Goal: Task Accomplishment & Management: Manage account settings

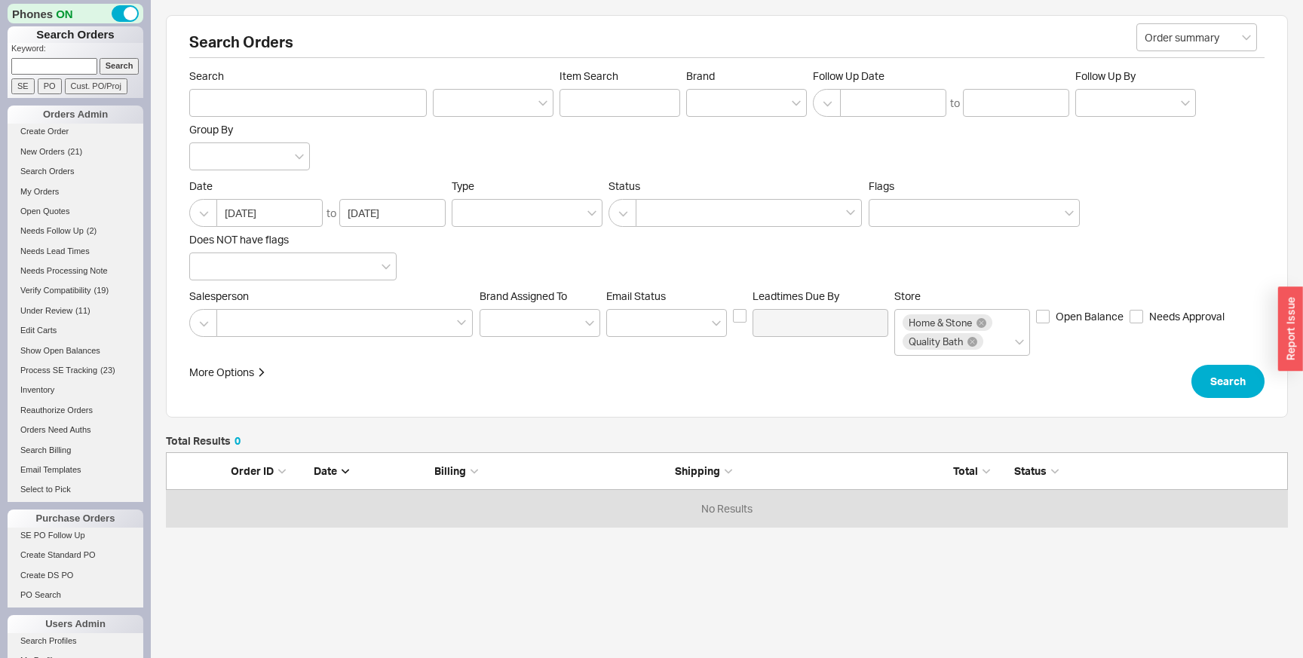
scroll to position [75, 1122]
click at [1234, 396] on button "Search" at bounding box center [1227, 381] width 73 height 33
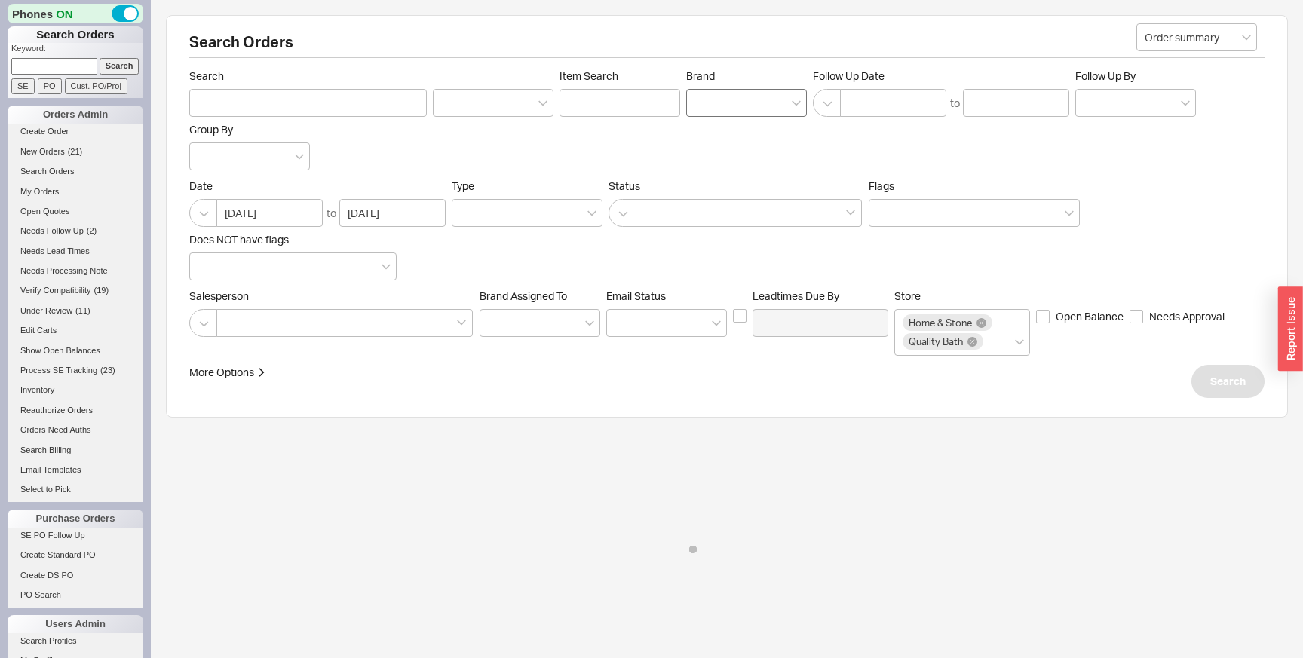
click at [709, 101] on div at bounding box center [746, 103] width 121 height 28
click at [705, 101] on input "Brand" at bounding box center [699, 102] width 11 height 17
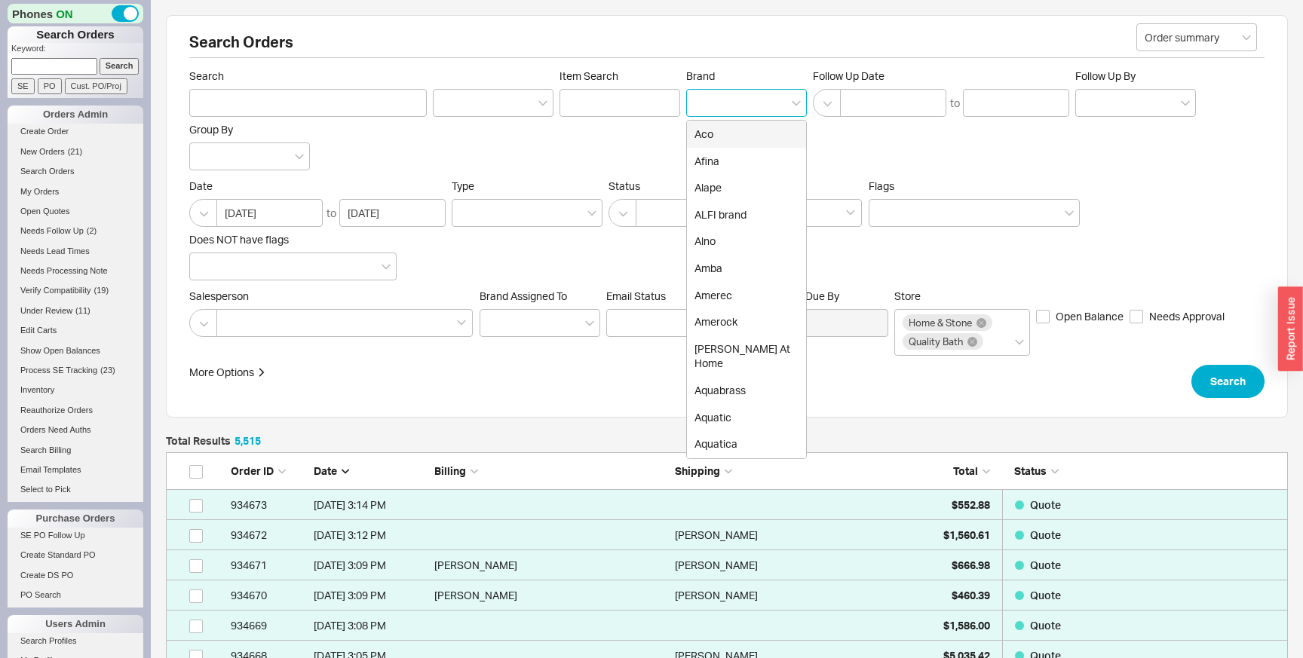
scroll to position [166413, 1122]
type input "roh"
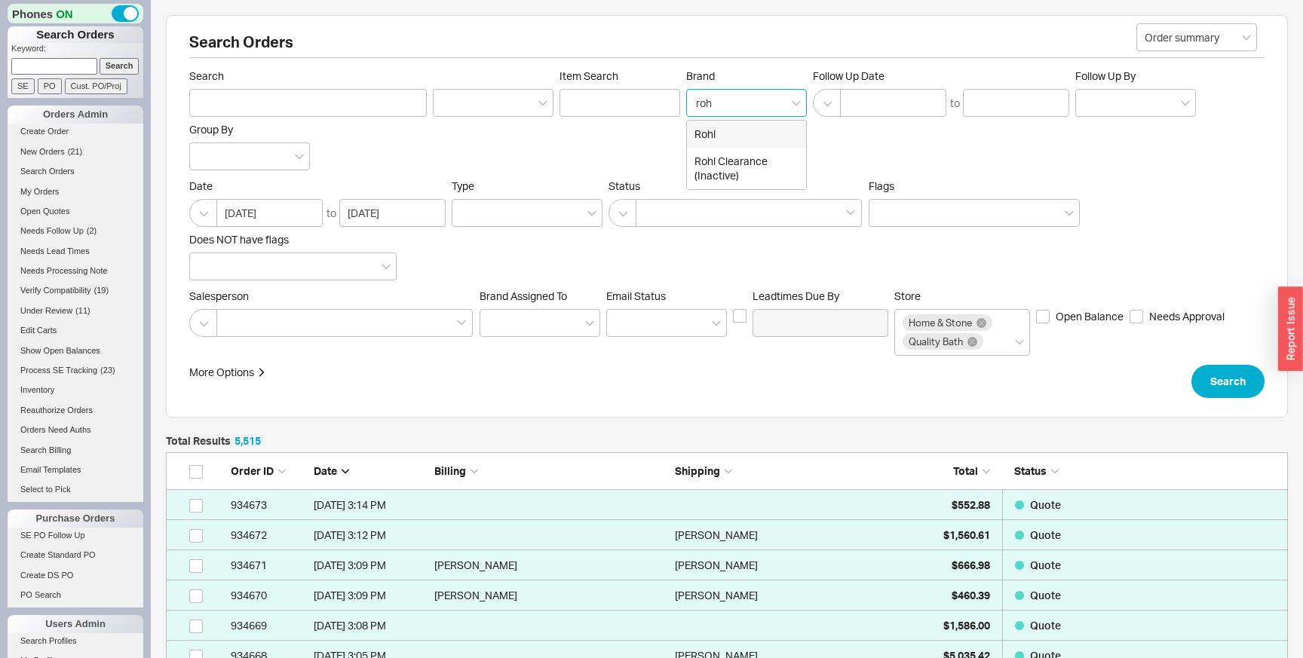
type input "Brand"
click button "Search" at bounding box center [1227, 381] width 73 height 33
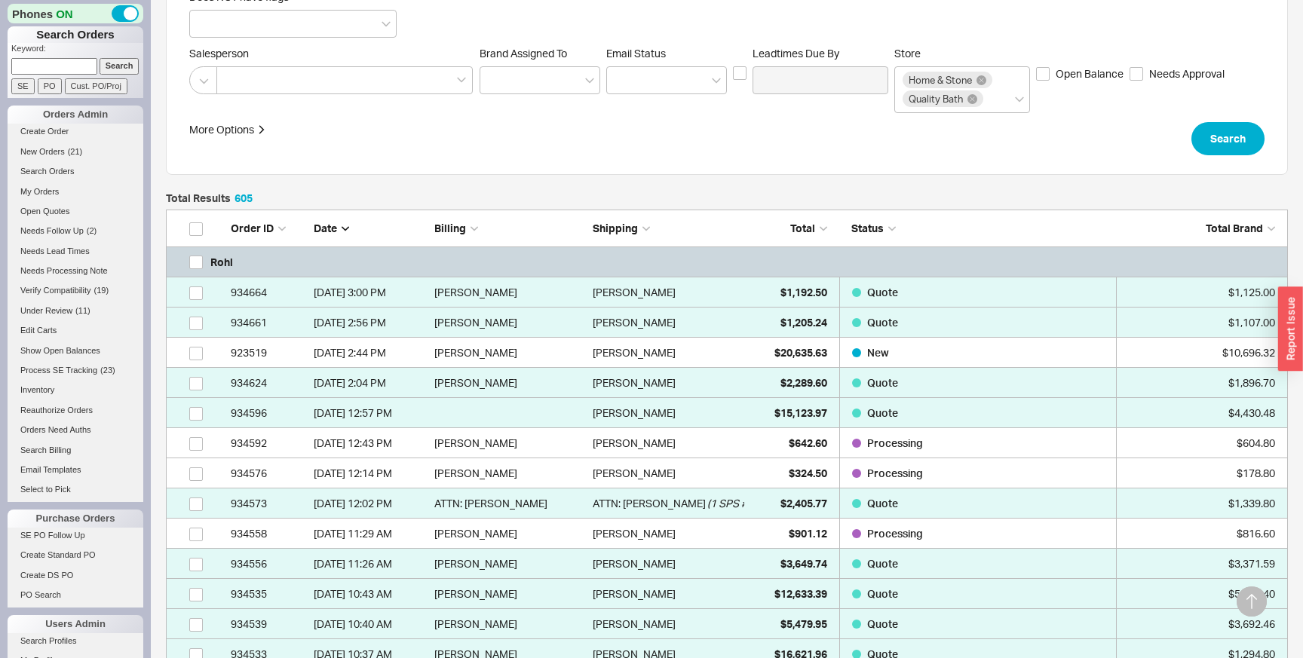
scroll to position [250, 0]
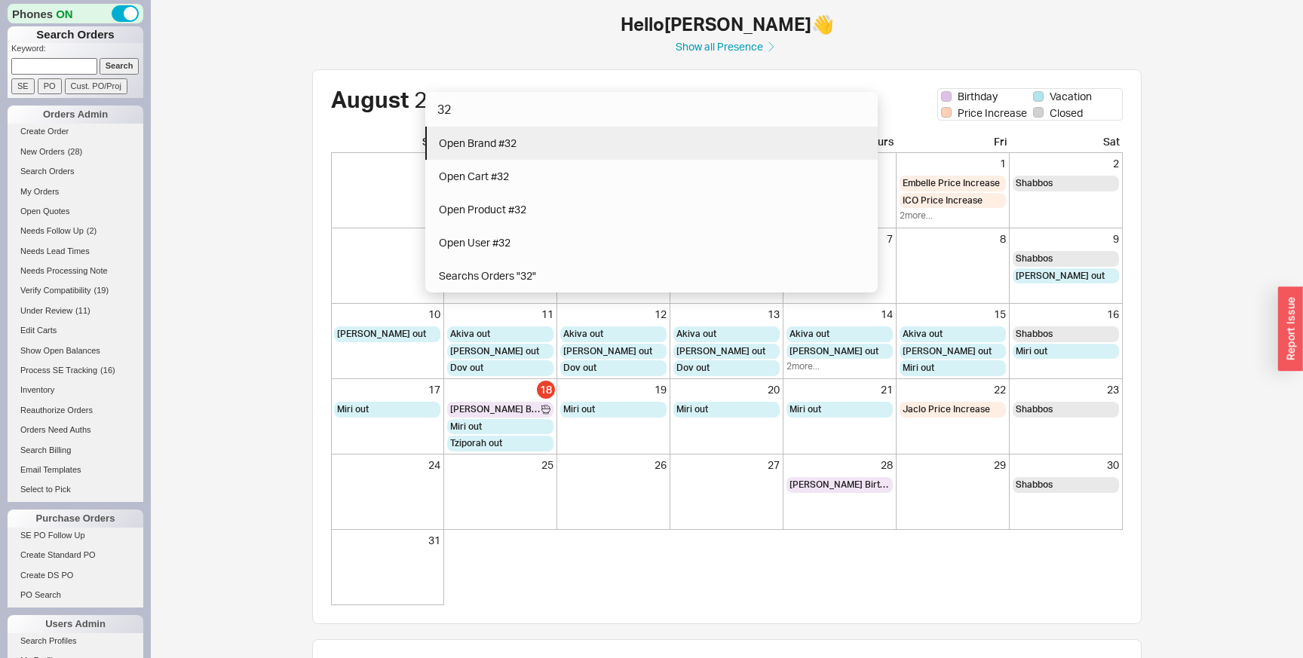
type input "32"
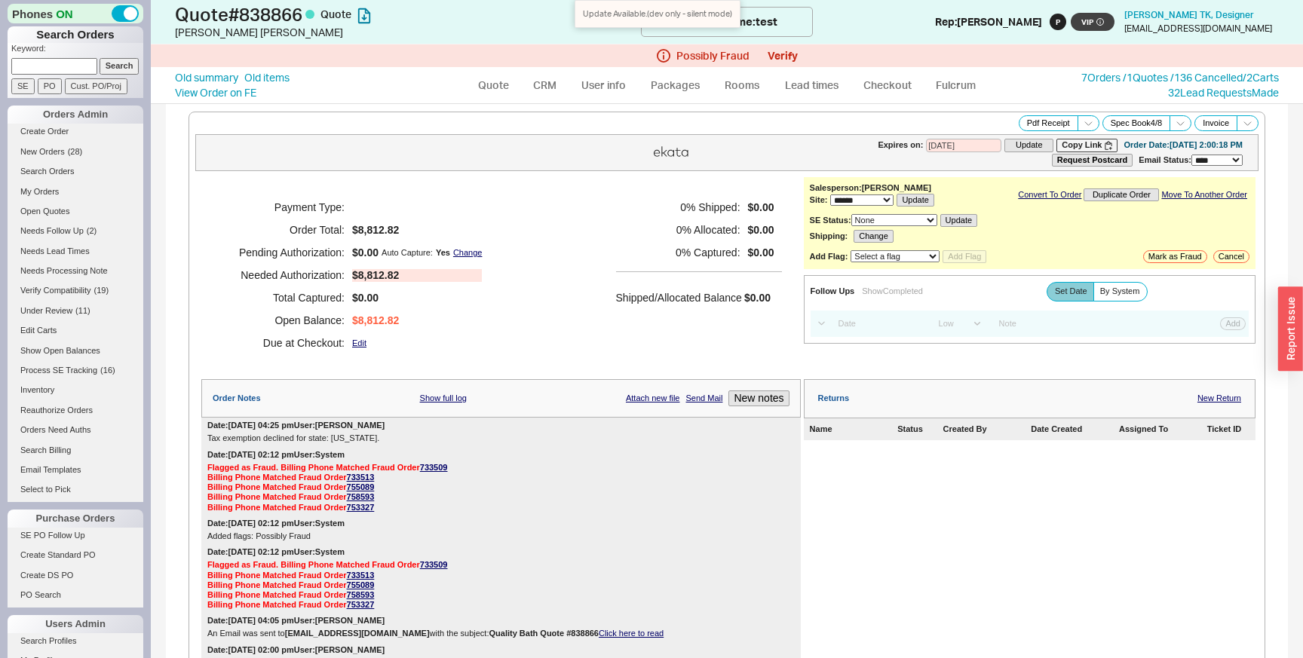
select select "*"
select select "LOW"
select select "3"
